Goal: Task Accomplishment & Management: Use online tool/utility

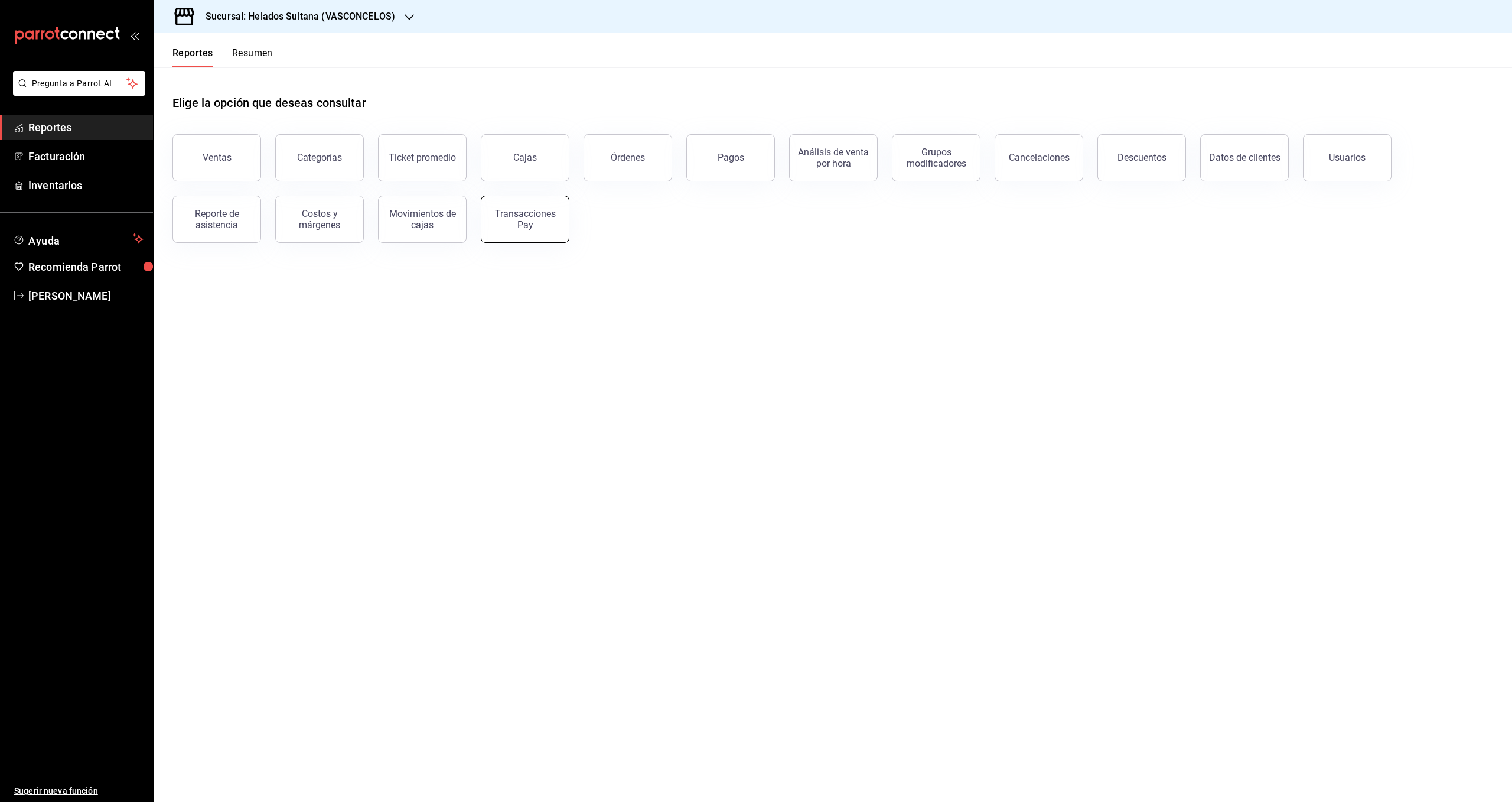
click at [544, 225] on div "Transacciones Pay" at bounding box center [524, 219] width 73 height 22
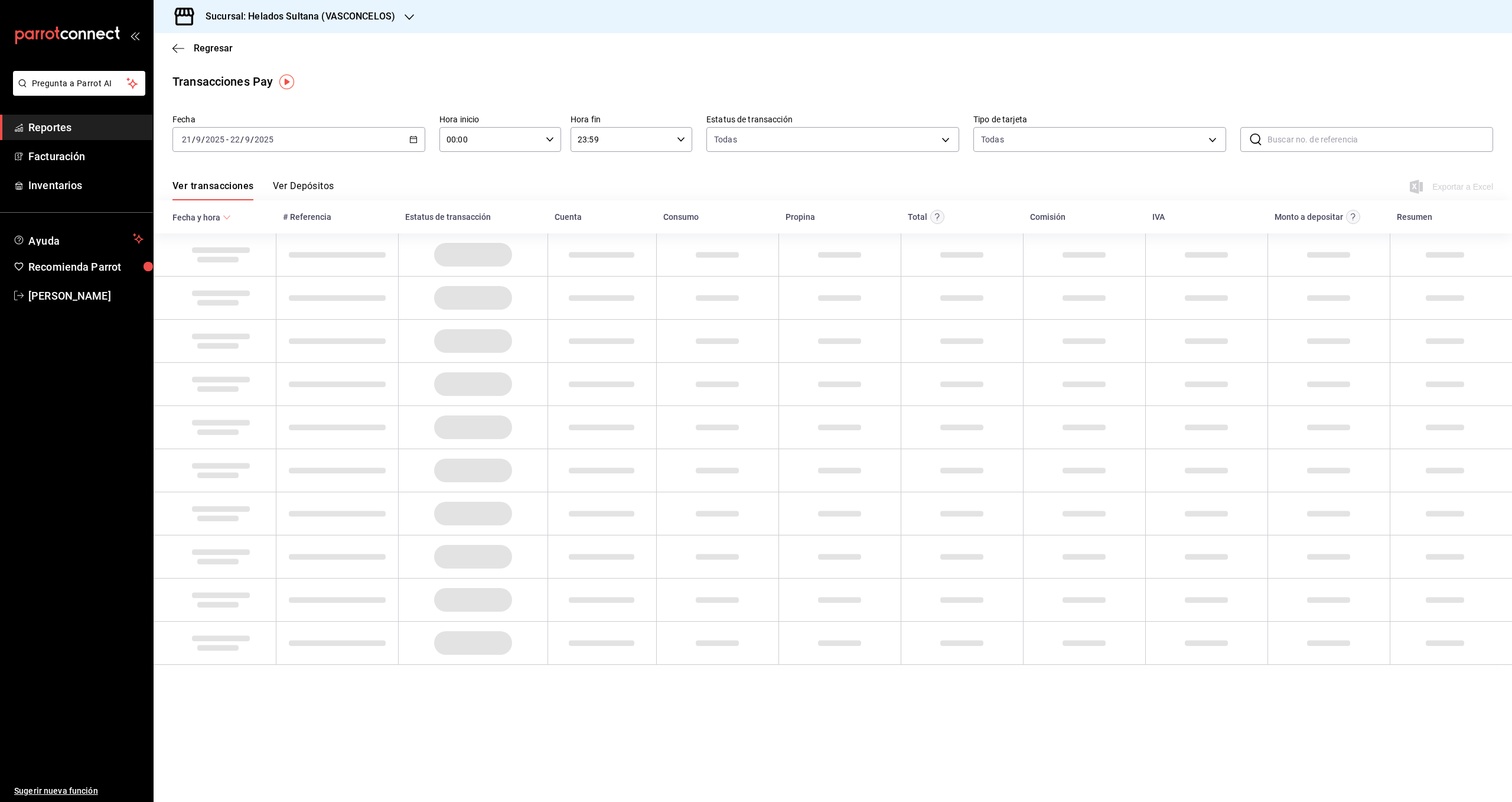
click at [307, 189] on button "Ver Depósitos" at bounding box center [303, 190] width 61 height 20
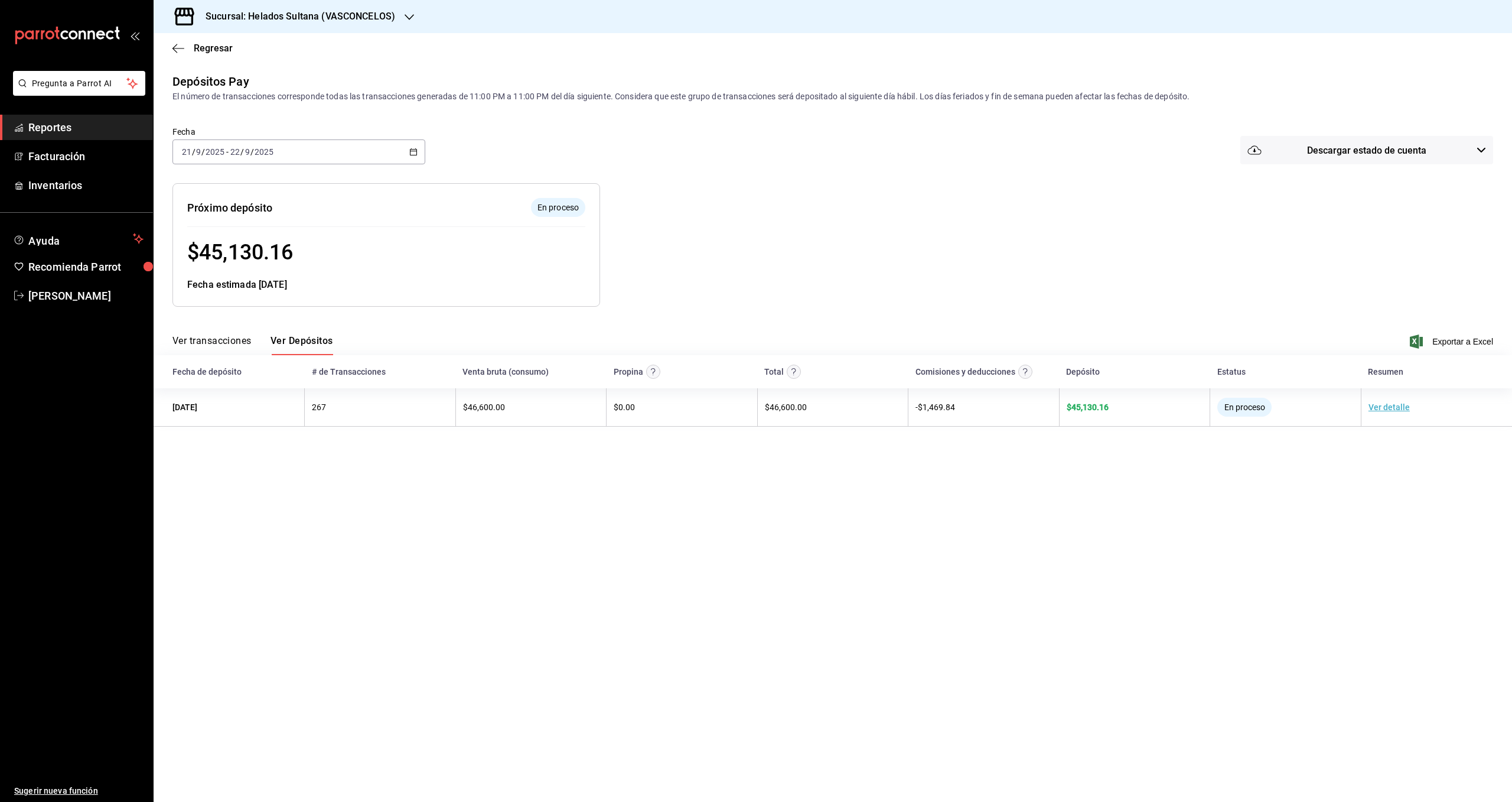
click at [422, 153] on div "[DATE] [DATE] - [DATE] [DATE]" at bounding box center [298, 152] width 252 height 25
click at [238, 321] on span "Rango de fechas" at bounding box center [228, 320] width 92 height 12
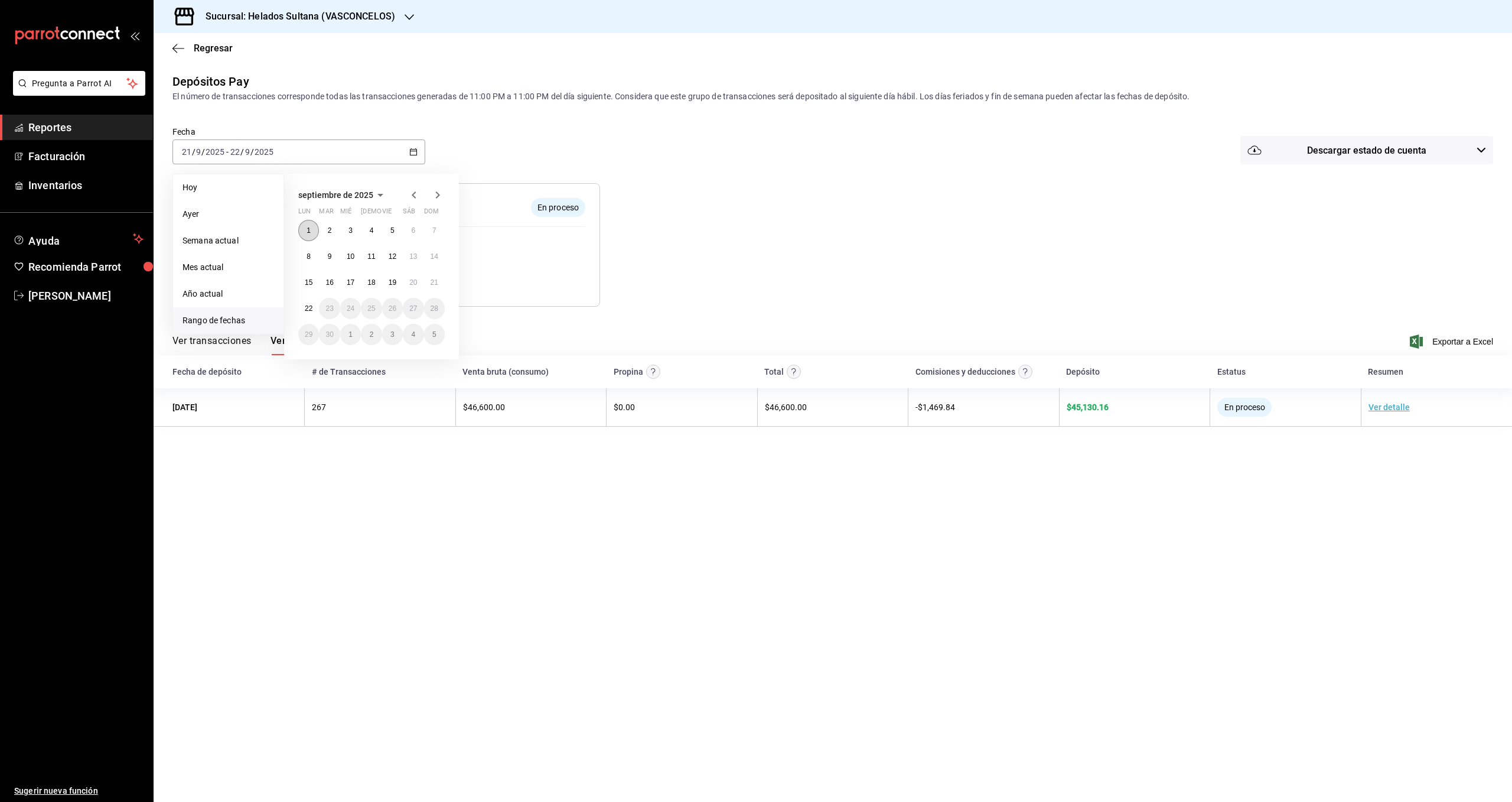
click at [305, 228] on button "1" at bounding box center [308, 230] width 21 height 21
click at [433, 287] on abbr "21" at bounding box center [434, 282] width 8 height 8
click at [314, 229] on button "1" at bounding box center [308, 230] width 21 height 21
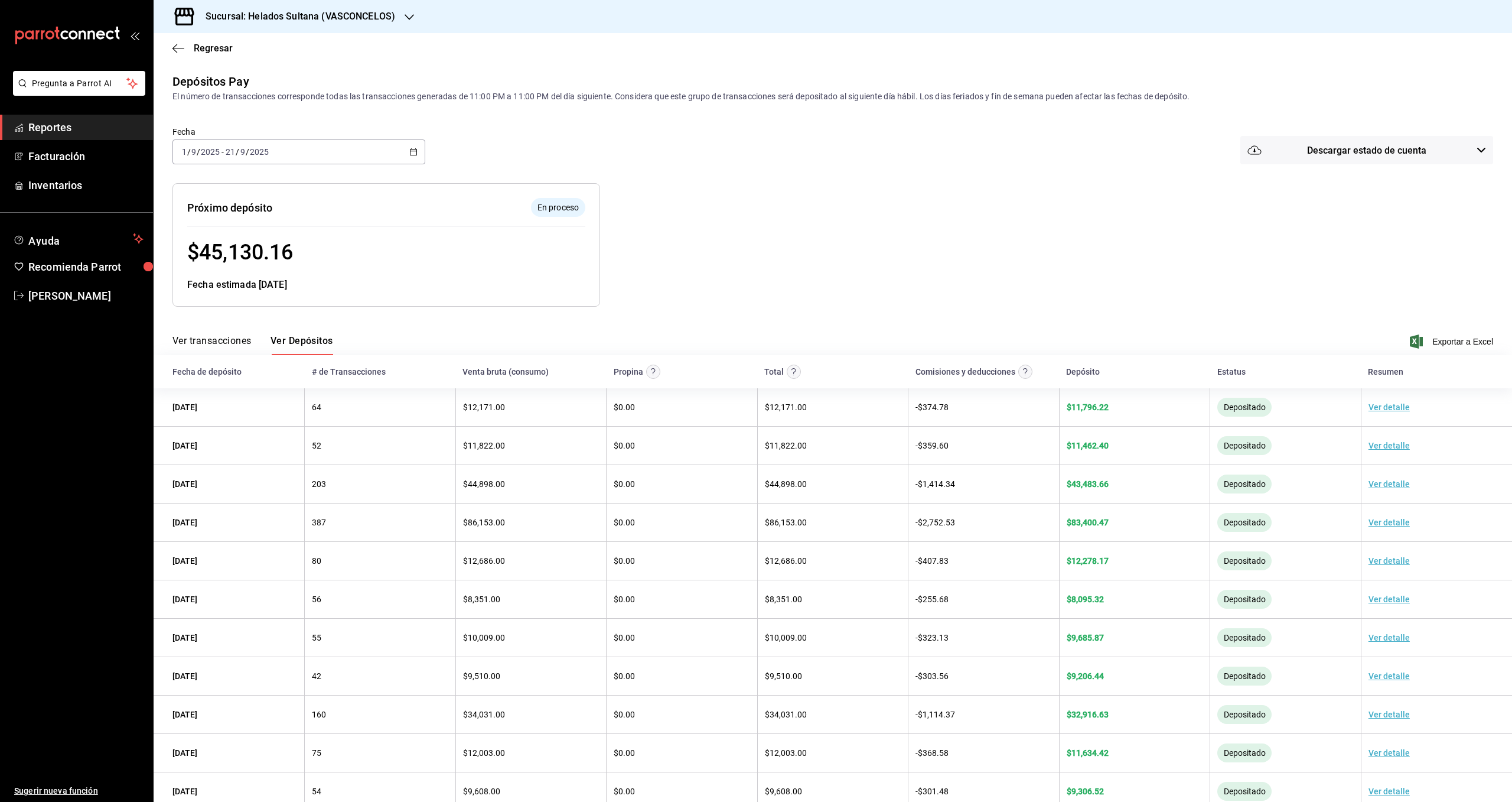
click at [409, 148] on icon "button" at bounding box center [413, 151] width 8 height 8
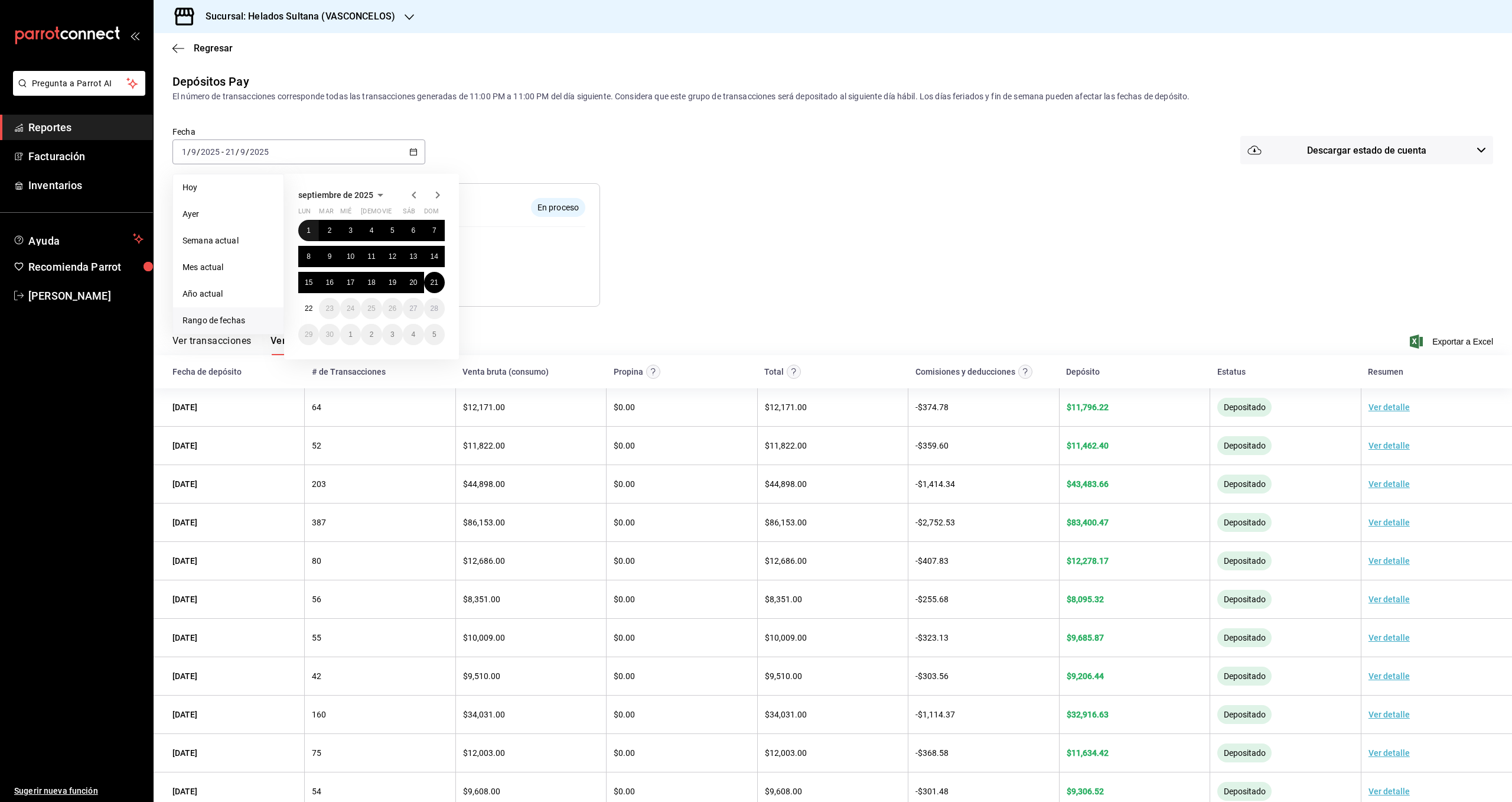
click at [309, 228] on abbr "1" at bounding box center [309, 230] width 4 height 8
click at [309, 314] on button "22" at bounding box center [308, 308] width 21 height 21
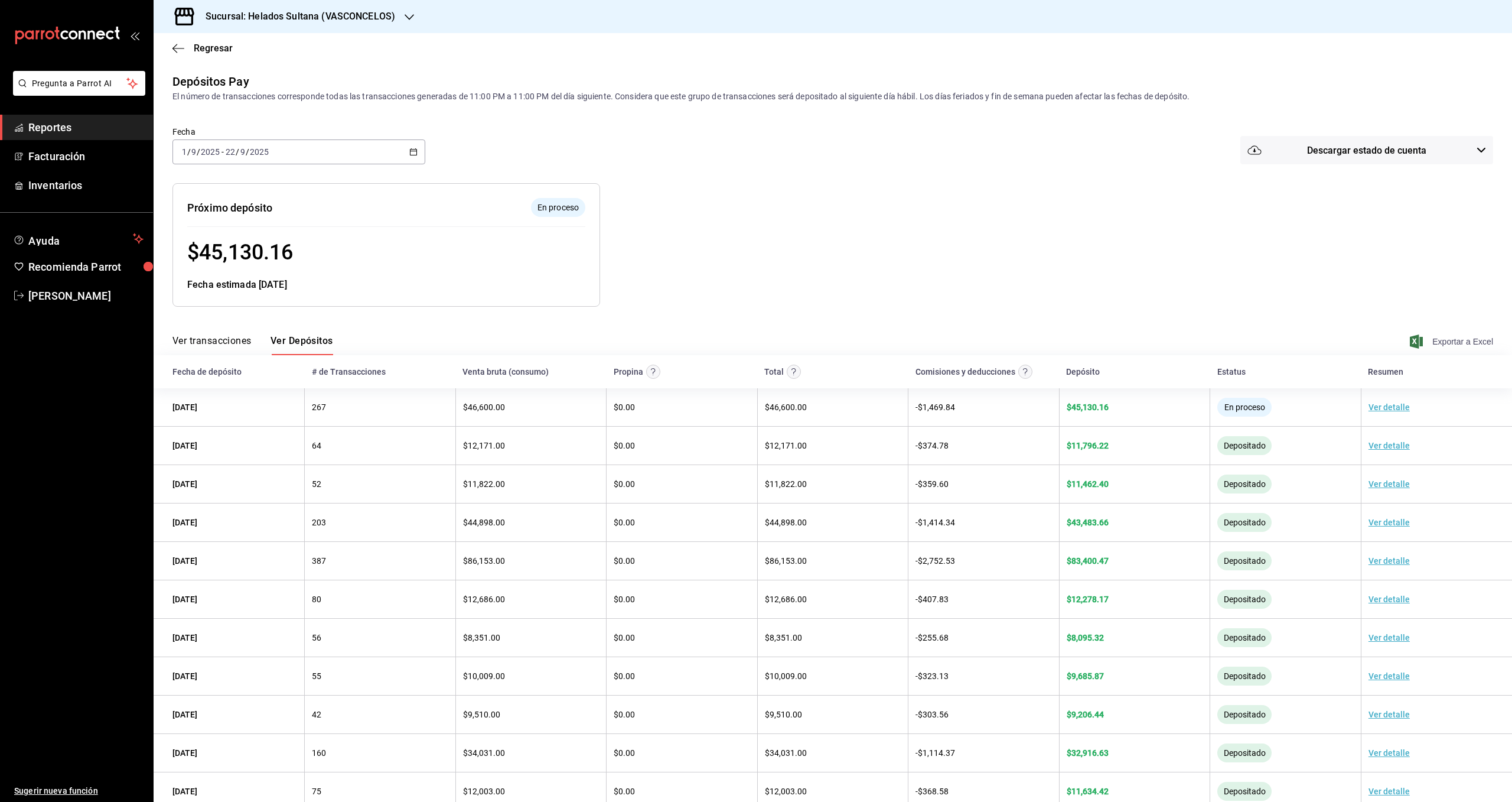
click at [1474, 345] on span "Exportar a Excel" at bounding box center [1453, 342] width 81 height 14
